Goal: Transaction & Acquisition: Purchase product/service

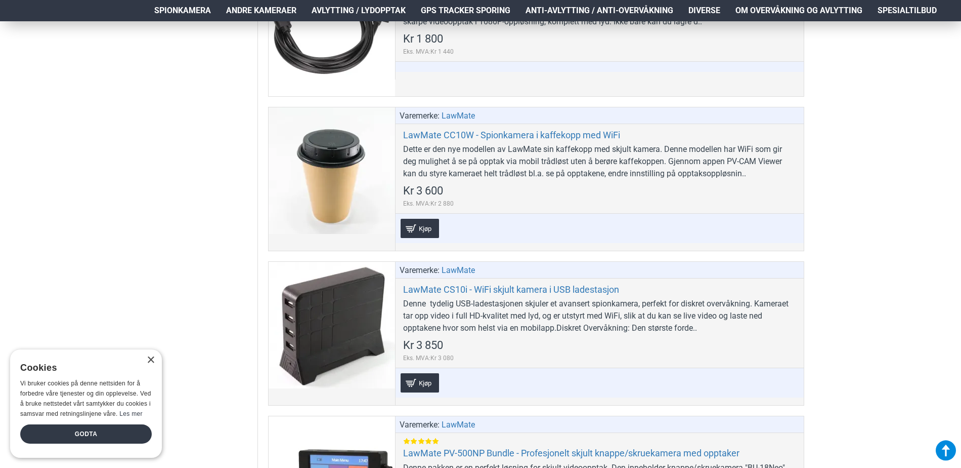
scroll to position [1771, 0]
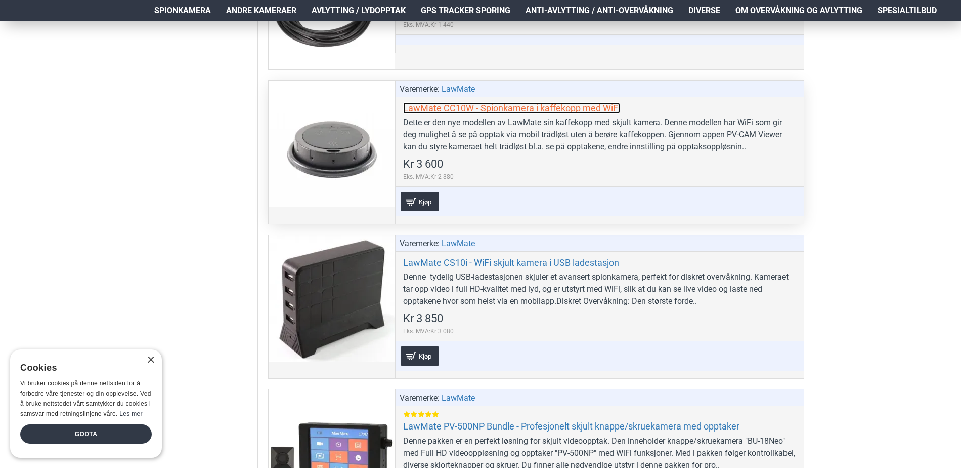
click at [540, 110] on link "LawMate CC10W - Spionkamera i kaffekopp med WiFi" at bounding box center [511, 108] width 217 height 12
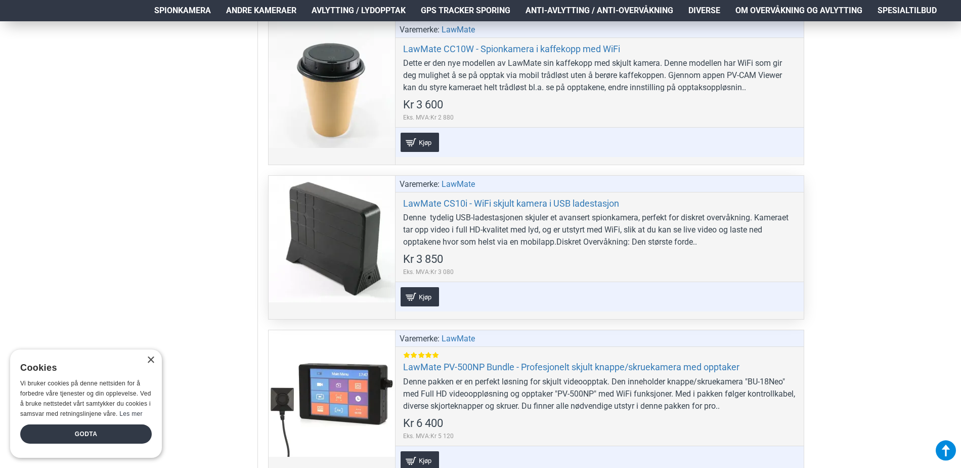
scroll to position [1923, 0]
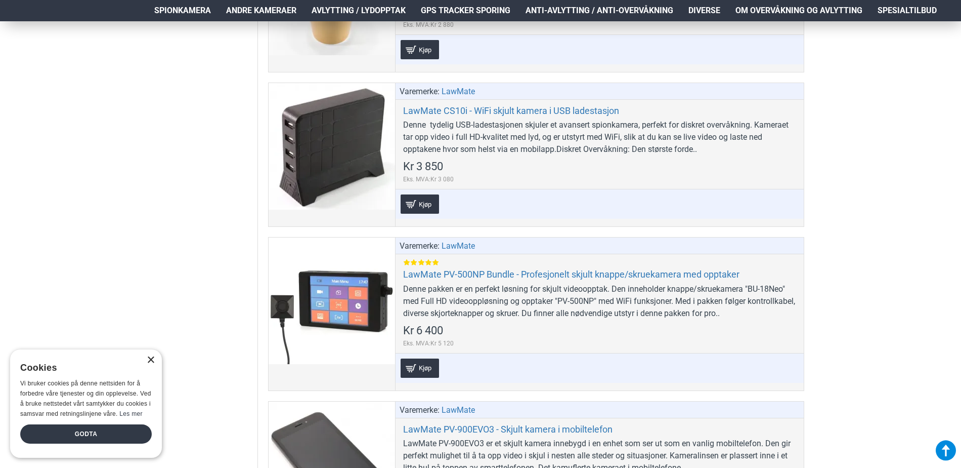
click at [153, 358] on div "×" at bounding box center [151, 360] width 8 height 8
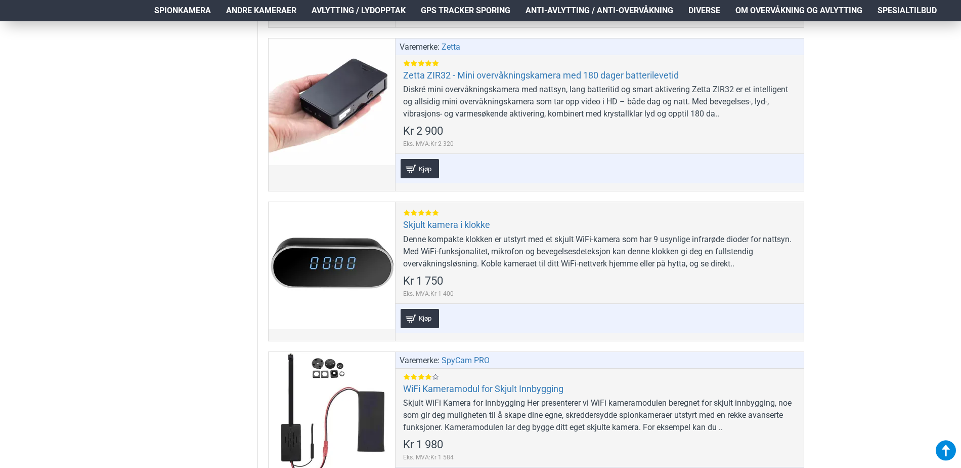
scroll to position [5262, 0]
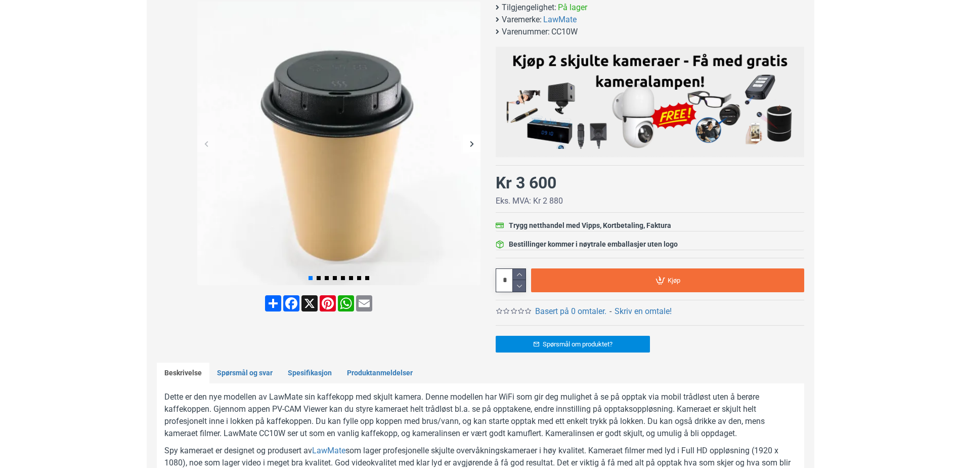
scroll to position [202, 0]
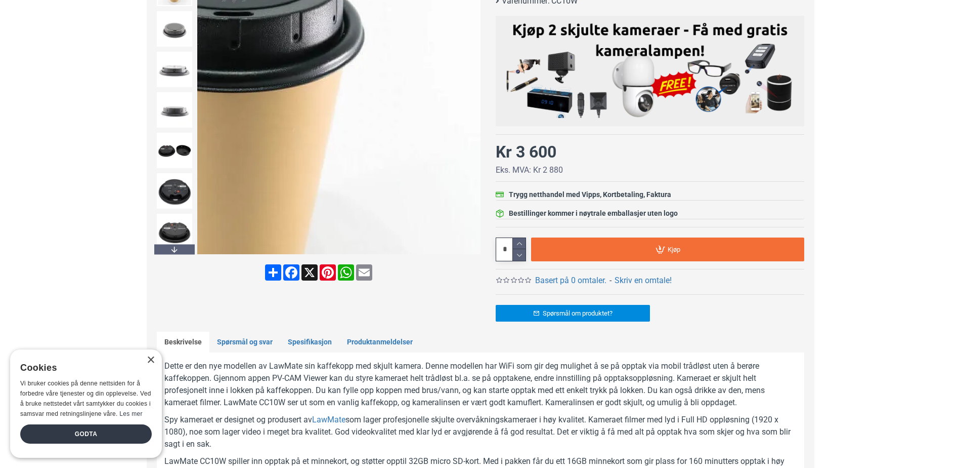
click at [476, 125] on img at bounding box center [338, 112] width 283 height 283
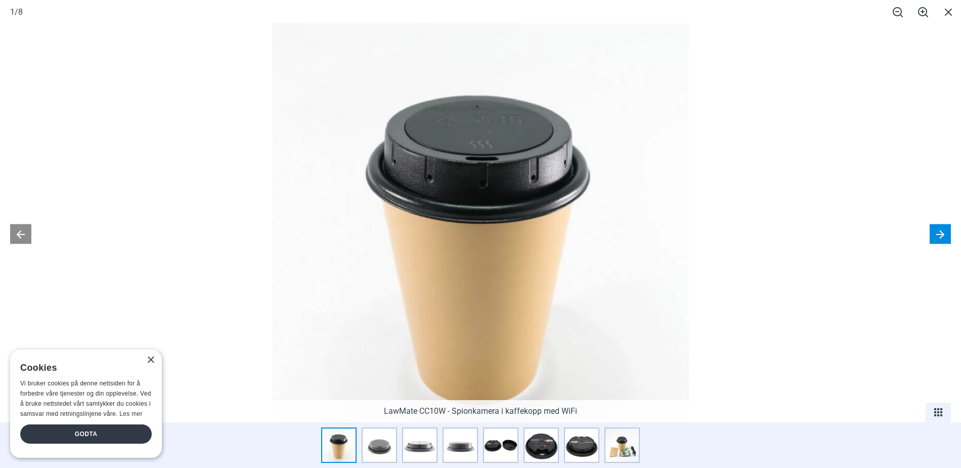
click at [941, 231] on button at bounding box center [940, 234] width 21 height 20
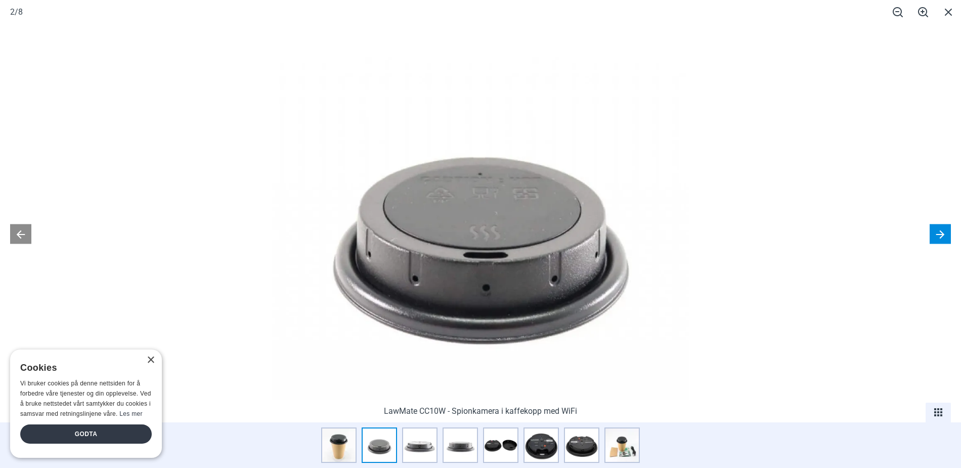
click at [941, 231] on button at bounding box center [940, 234] width 21 height 20
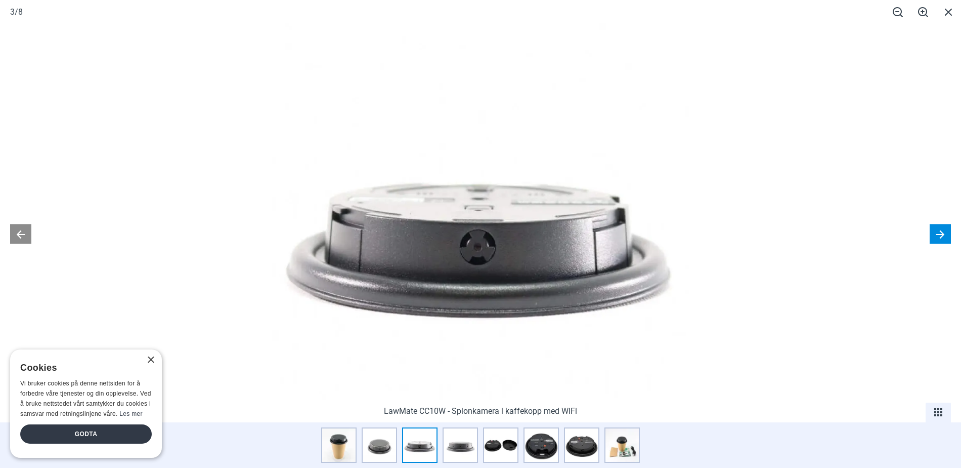
click at [941, 231] on button at bounding box center [940, 234] width 21 height 20
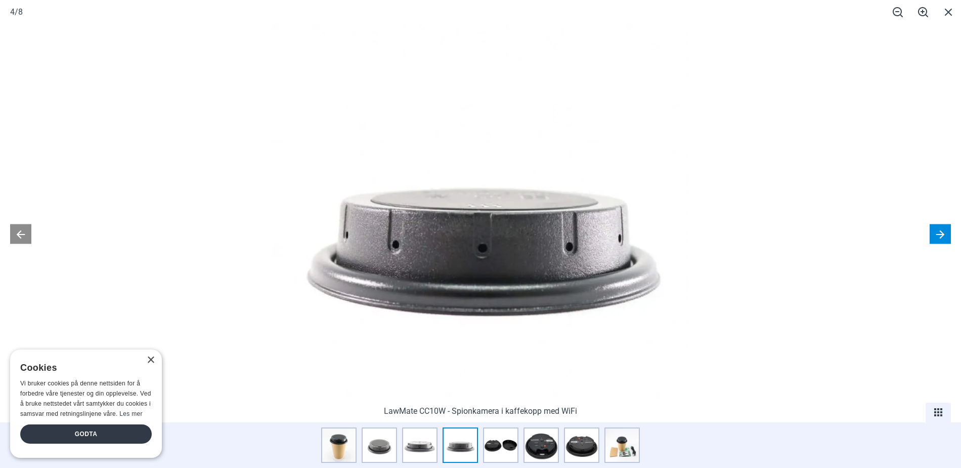
click at [941, 231] on button at bounding box center [940, 234] width 21 height 20
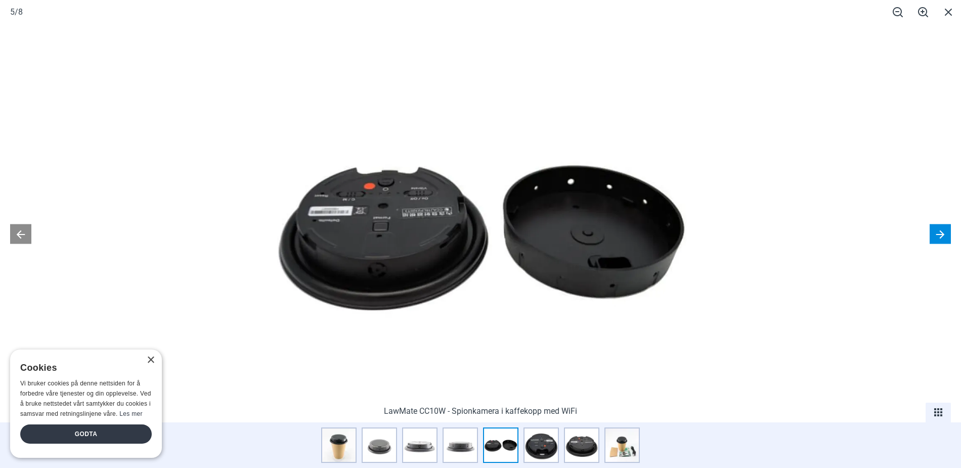
click at [941, 231] on button at bounding box center [940, 234] width 21 height 20
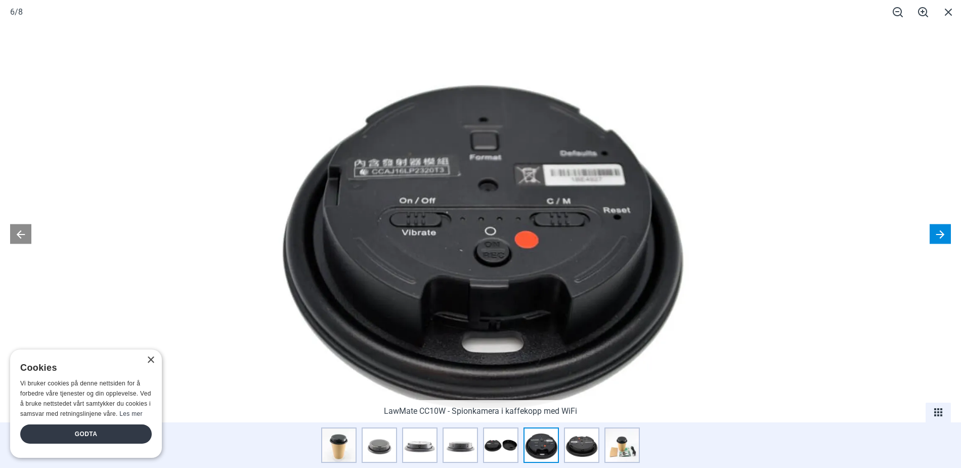
click at [941, 231] on button at bounding box center [940, 234] width 21 height 20
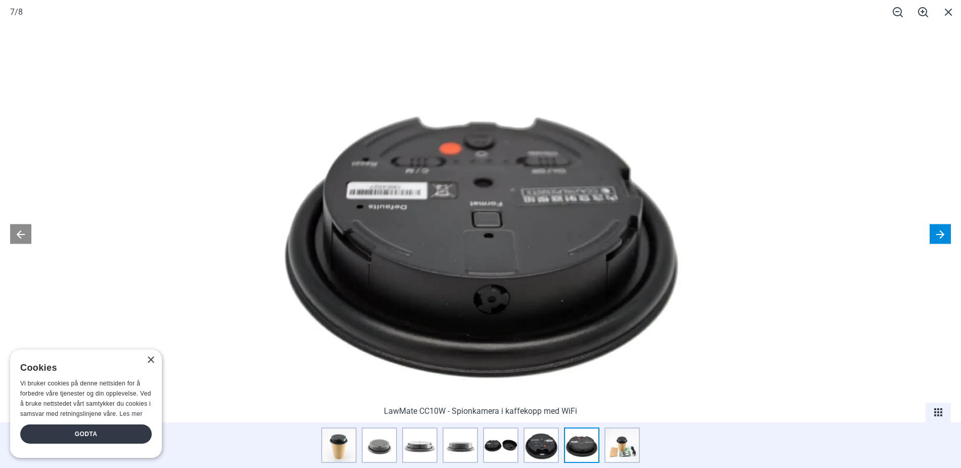
click at [941, 231] on button at bounding box center [940, 234] width 21 height 20
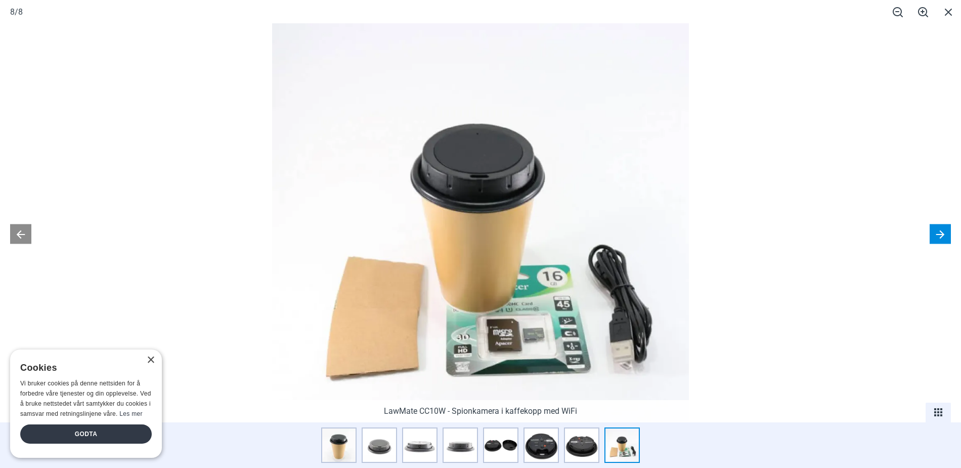
click at [941, 231] on button at bounding box center [940, 234] width 21 height 20
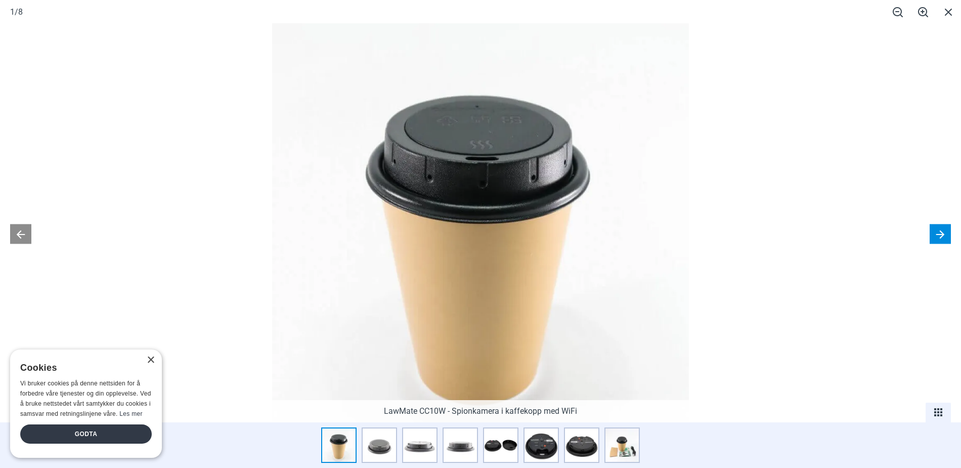
click at [941, 231] on button at bounding box center [940, 234] width 21 height 20
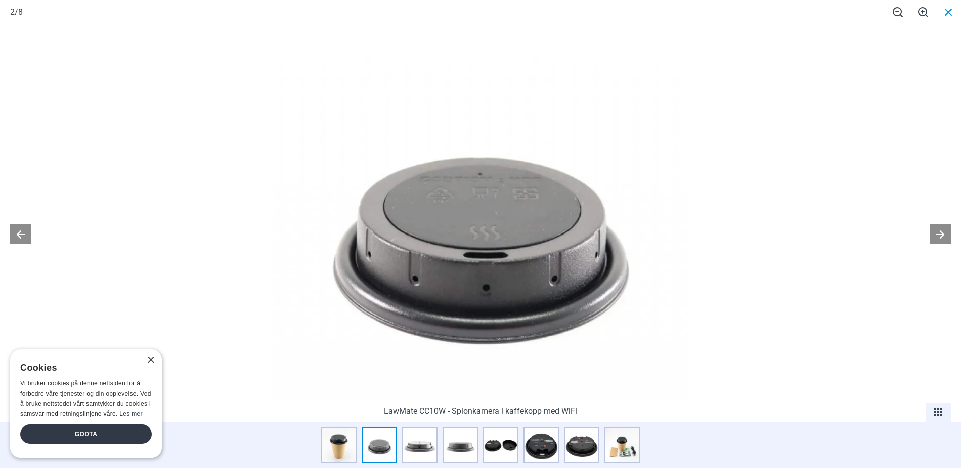
click at [950, 17] on span at bounding box center [948, 12] width 25 height 24
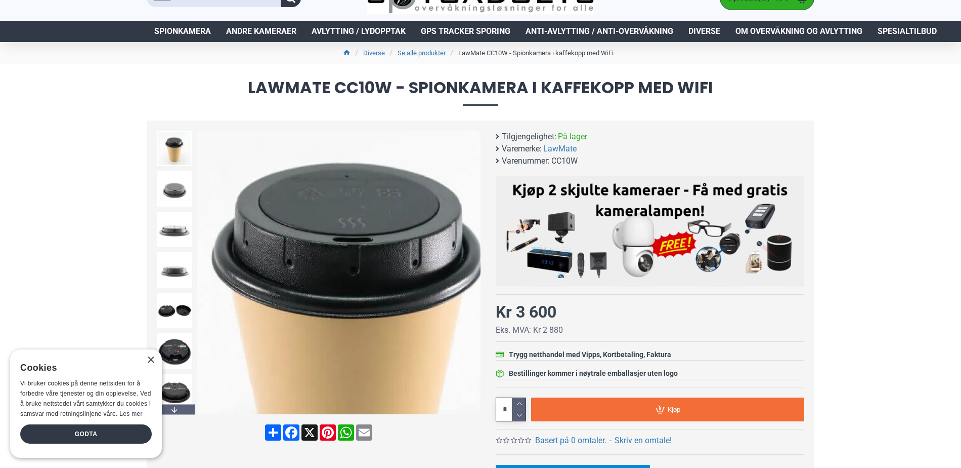
scroll to position [0, 0]
